Goal: Transaction & Acquisition: Purchase product/service

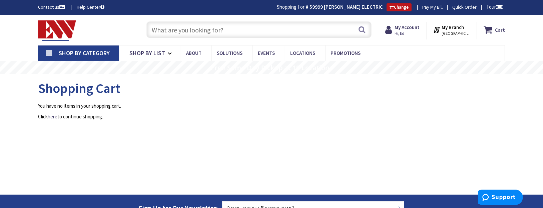
click at [208, 29] on input "text" at bounding box center [259, 29] width 225 height 17
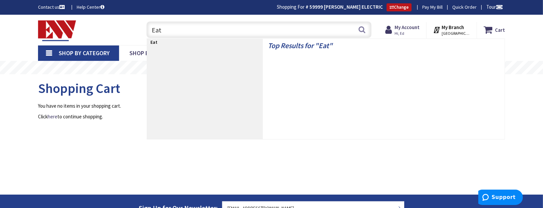
type input "Eato"
type input "[GEOGRAPHIC_DATA], [GEOGRAPHIC_DATA]"
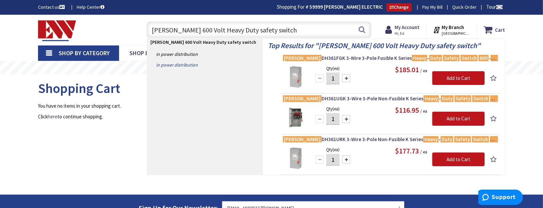
type input "Eaton 600 Volt Heavy Duty safety switch"
click at [182, 65] on link "in Power Distribution" at bounding box center [205, 64] width 116 height 11
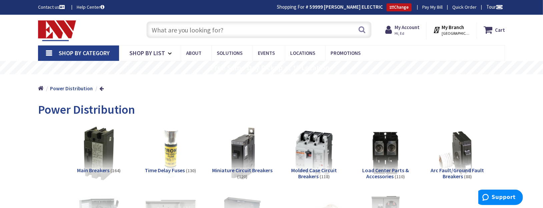
click at [154, 29] on input "text" at bounding box center [259, 29] width 225 height 17
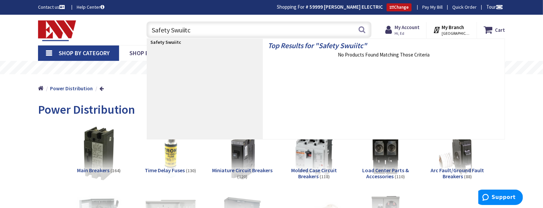
type input "Safety Swuiitch"
